Goal: Task Accomplishment & Management: Use online tool/utility

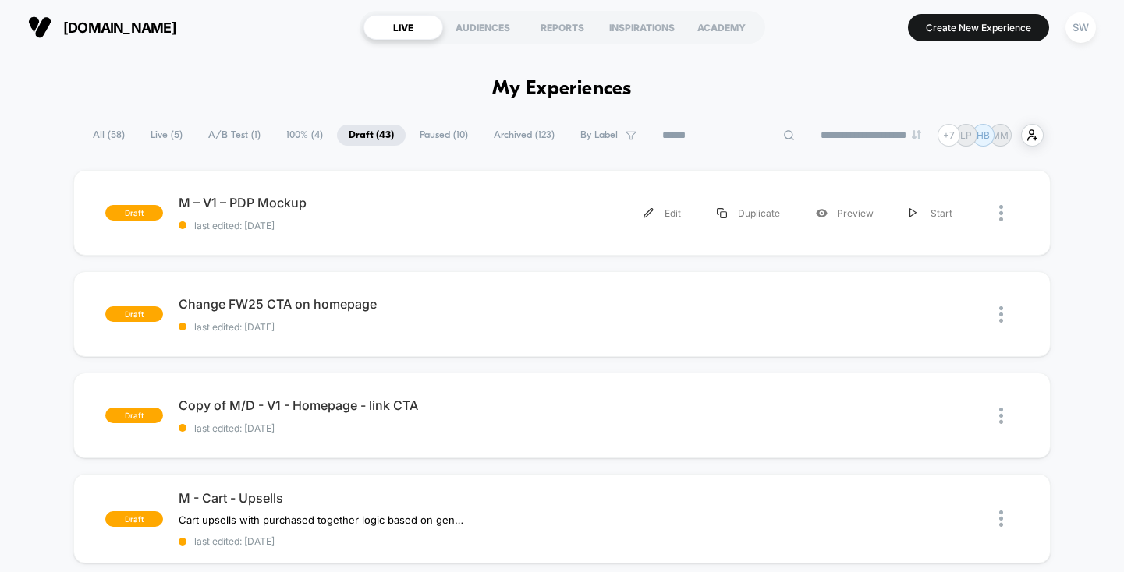
scroll to position [1, 0]
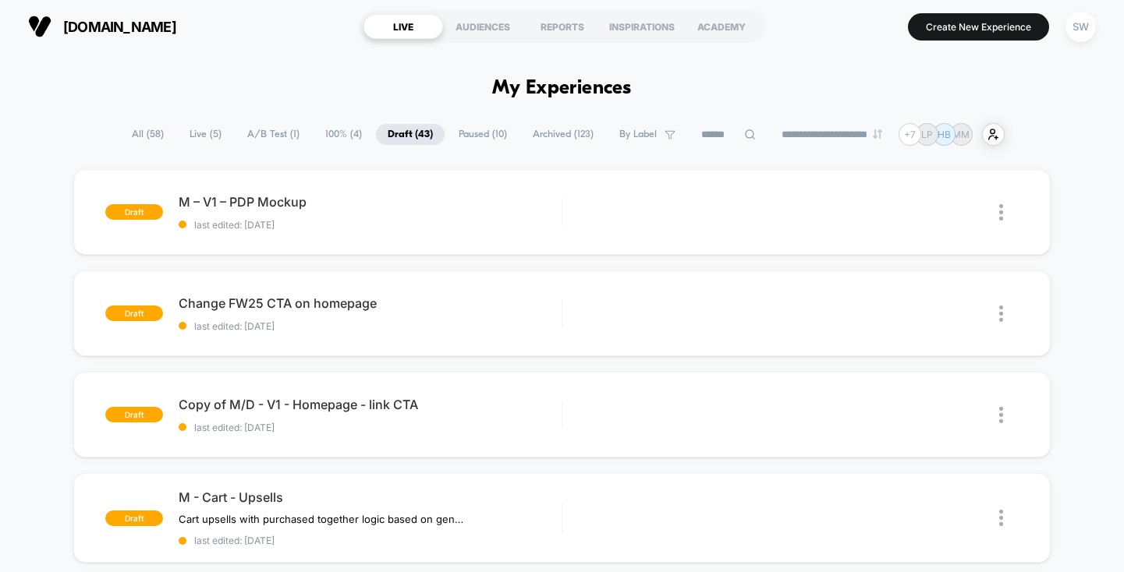
click at [235, 136] on span "A/B Test ( 1 )" at bounding box center [273, 134] width 76 height 21
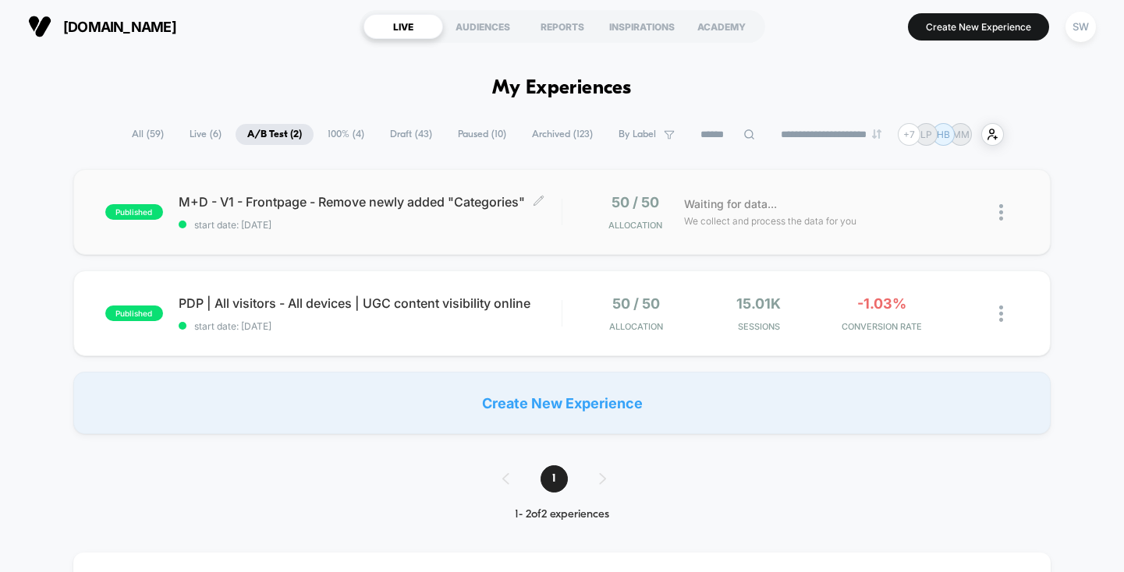
click at [470, 231] on span "start date: [DATE]" at bounding box center [370, 225] width 383 height 12
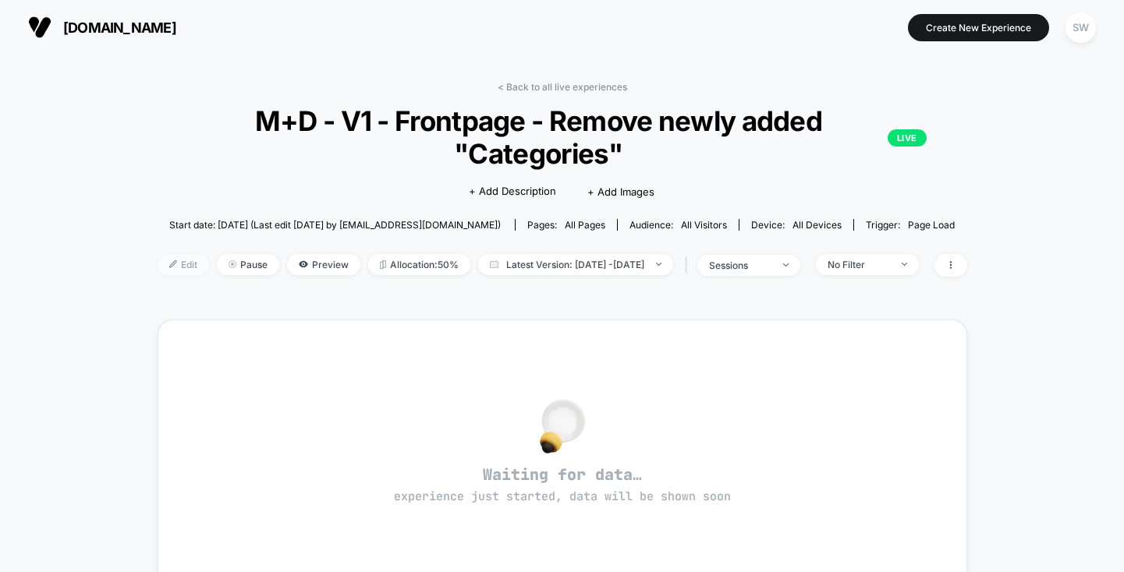
click at [158, 262] on span "Edit" at bounding box center [183, 264] width 51 height 21
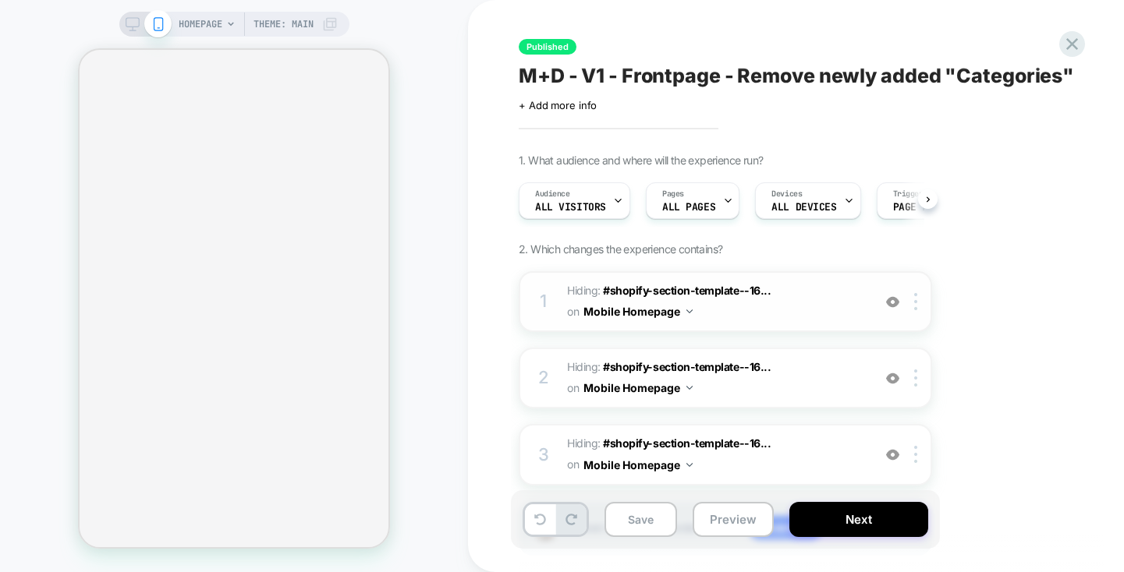
scroll to position [0, 1]
click at [689, 199] on div "Pages ALL PAGES" at bounding box center [688, 200] width 84 height 35
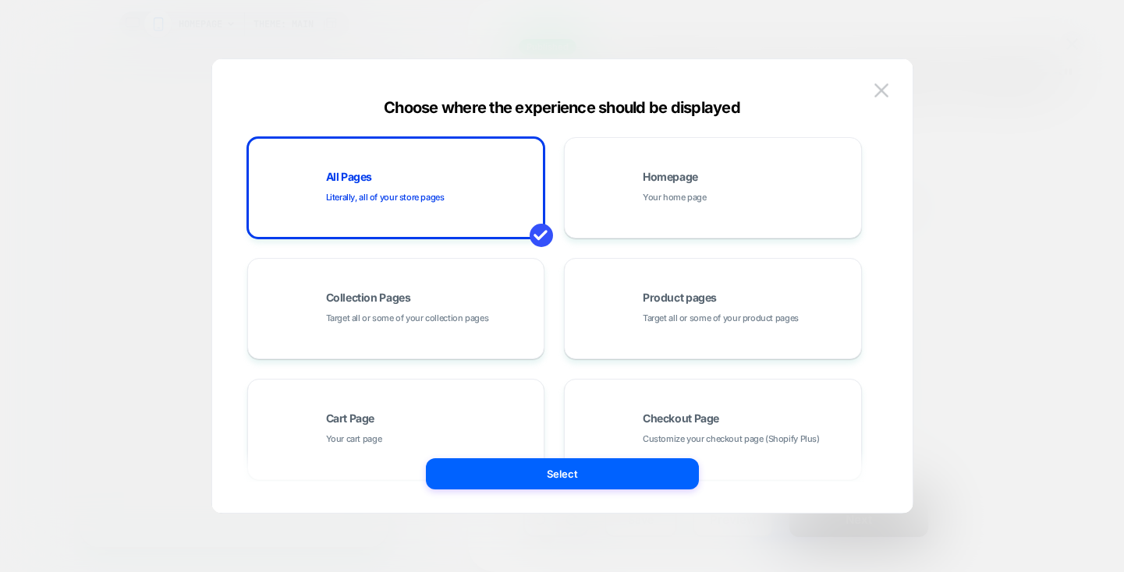
click at [887, 87] on img at bounding box center [881, 89] width 14 height 13
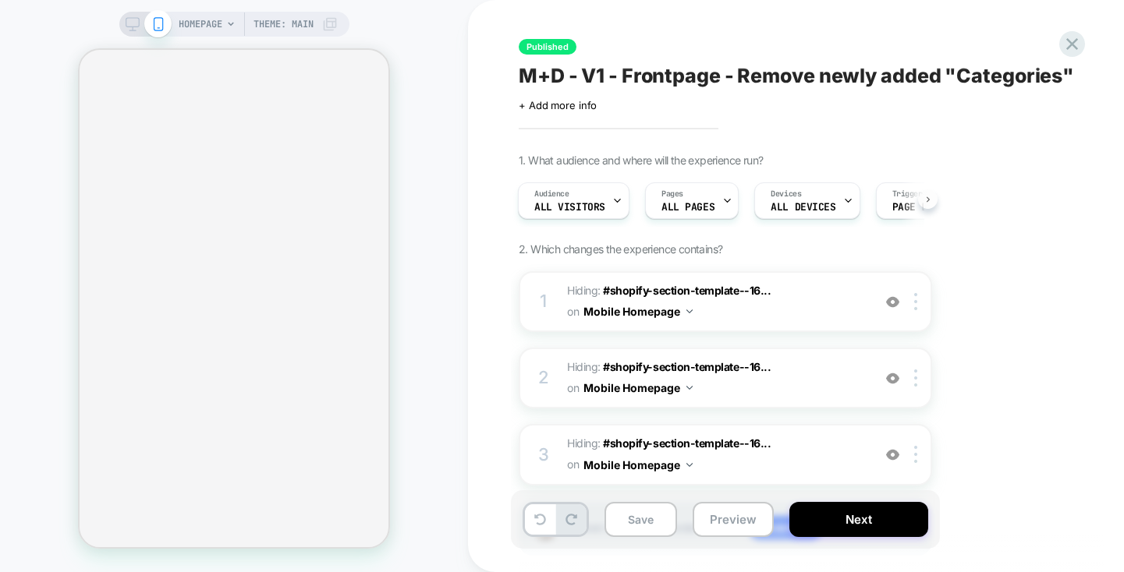
click at [928, 203] on button at bounding box center [927, 198] width 19 height 19
click at [1075, 44] on icon at bounding box center [1071, 44] width 21 height 21
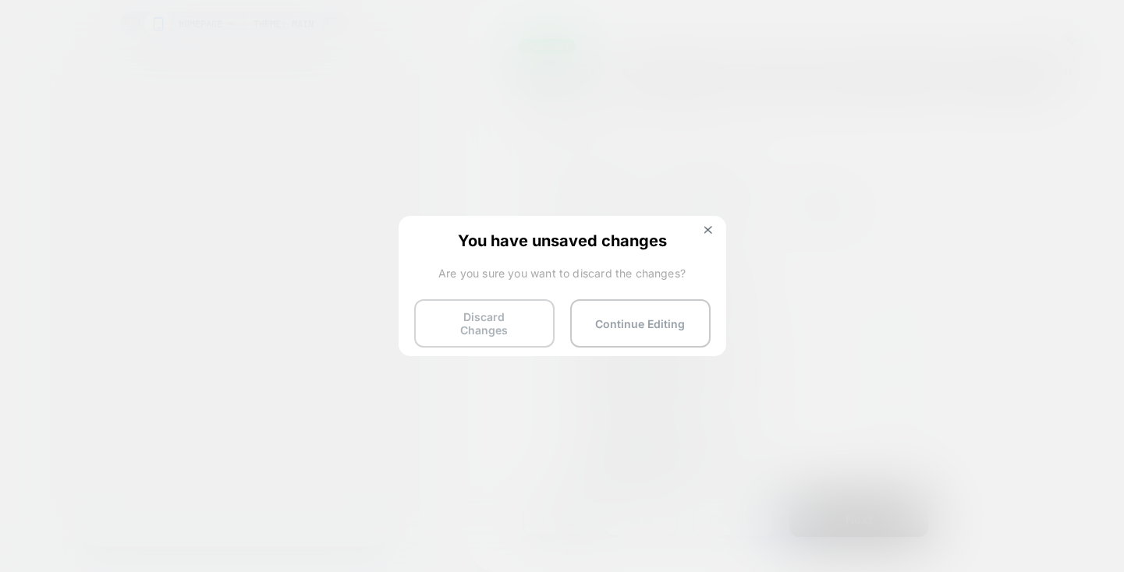
click at [490, 325] on button "Discard Changes" at bounding box center [484, 323] width 140 height 48
